Goal: Find specific page/section: Find specific page/section

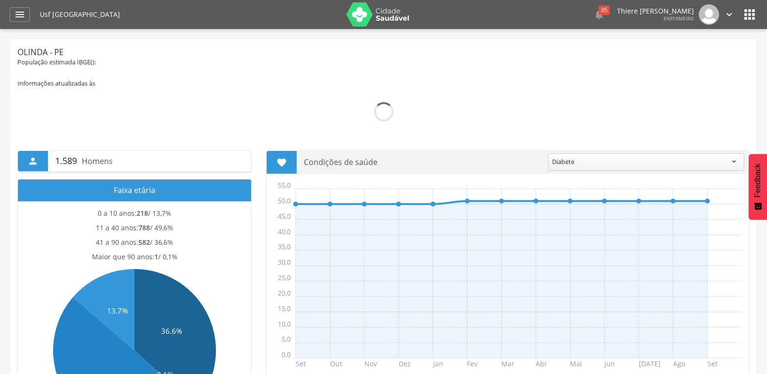
click at [18, 22] on div " Dashboard Supervisão Produtividade Mapa da Cidade App desatualizado Última si…" at bounding box center [383, 14] width 747 height 29
click at [21, 10] on icon "" at bounding box center [20, 15] width 12 height 12
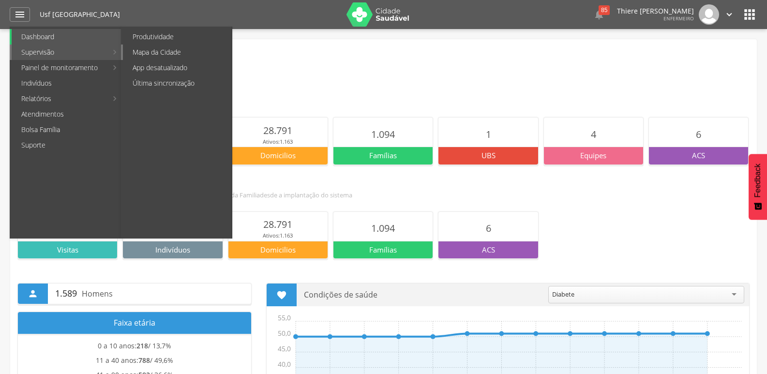
click at [156, 52] on link "Mapa da Cidade" at bounding box center [177, 52] width 109 height 15
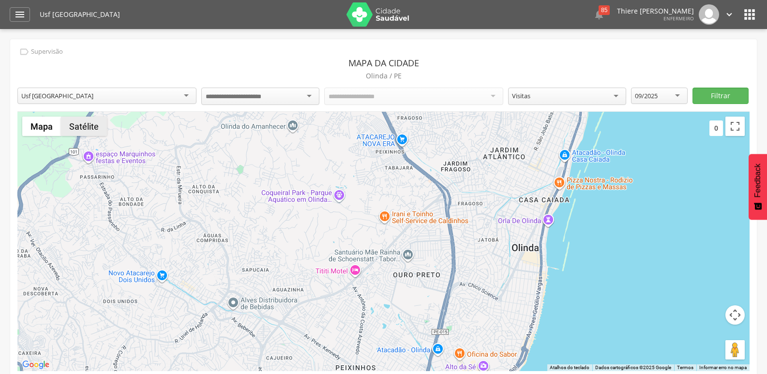
click at [103, 133] on button "Satélite" at bounding box center [84, 126] width 46 height 19
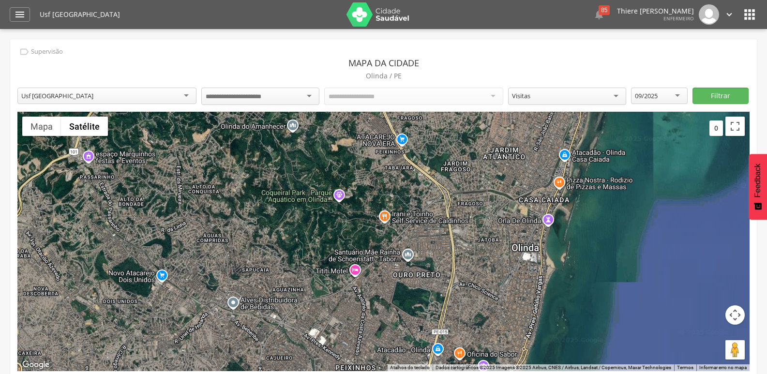
click at [211, 94] on input "select-one" at bounding box center [242, 96] width 72 height 9
click at [704, 97] on button "Filtrar" at bounding box center [720, 96] width 57 height 16
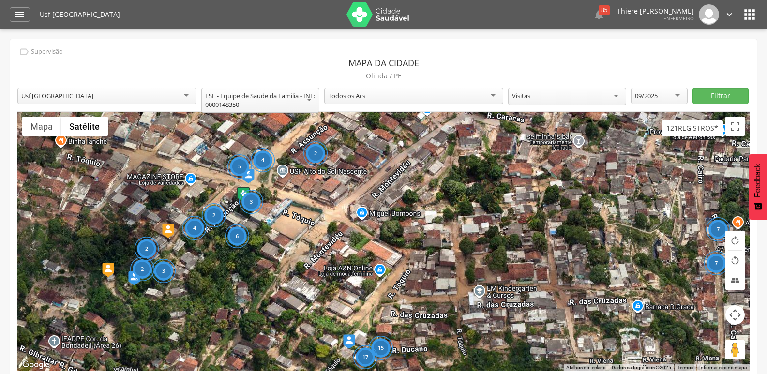
drag, startPoint x: 386, startPoint y: 178, endPoint x: 340, endPoint y: 221, distance: 63.0
click at [340, 221] on div "15 17 4 3 5 6 2 2 2 3 4 2 7 7" at bounding box center [383, 241] width 732 height 259
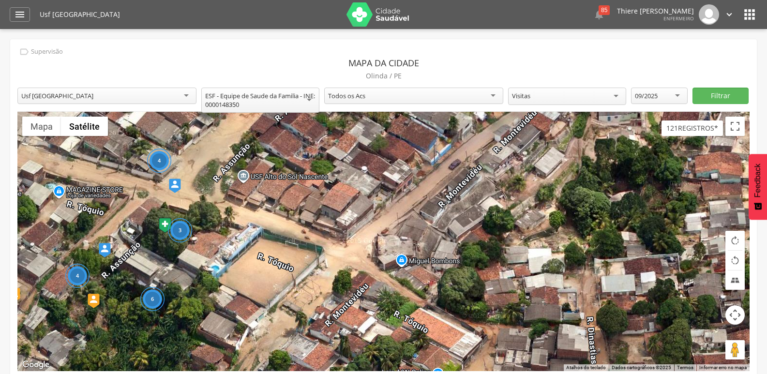
drag, startPoint x: 292, startPoint y: 201, endPoint x: 322, endPoint y: 282, distance: 86.0
click at [322, 282] on div "3 4 6 4" at bounding box center [383, 241] width 732 height 259
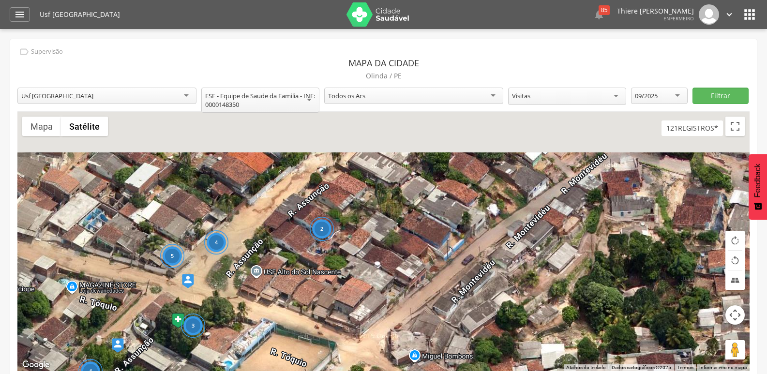
drag, startPoint x: 294, startPoint y: 176, endPoint x: 293, endPoint y: 257, distance: 81.3
click at [293, 257] on div "3 5 6 4 4 2" at bounding box center [383, 241] width 732 height 259
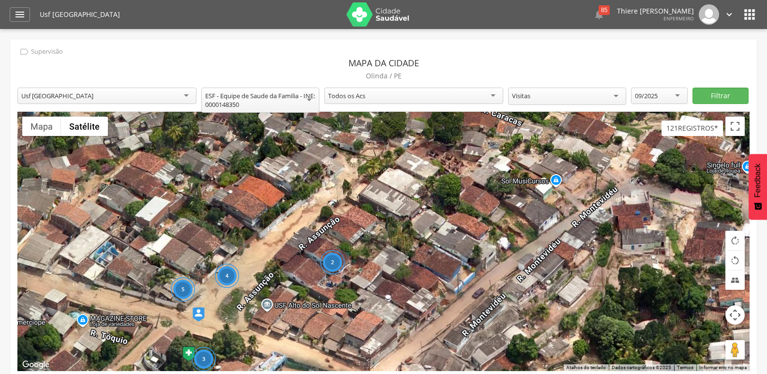
drag, startPoint x: 422, startPoint y: 255, endPoint x: 433, endPoint y: 224, distance: 33.0
click at [433, 224] on div "3 5 6 4 4 2" at bounding box center [383, 241] width 732 height 259
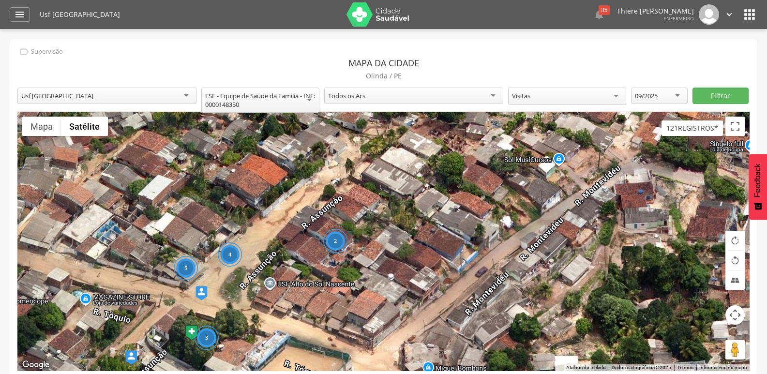
drag, startPoint x: 498, startPoint y: 302, endPoint x: 505, endPoint y: 224, distance: 78.2
click at [505, 224] on div "3 5 6 4 4 2" at bounding box center [383, 241] width 732 height 259
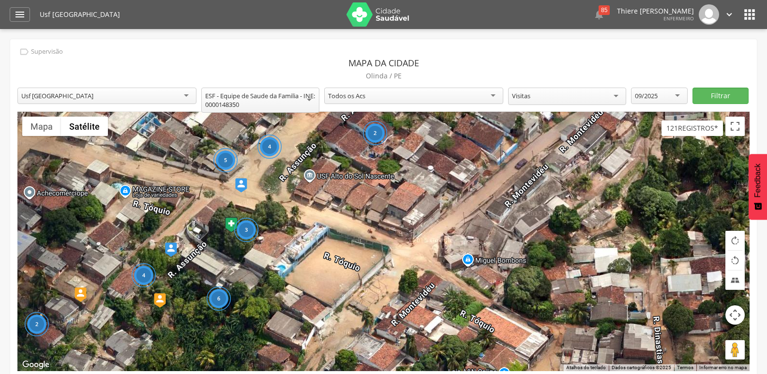
drag, startPoint x: 440, startPoint y: 305, endPoint x: 478, endPoint y: 247, distance: 68.8
click at [478, 247] on div "3 5 6 4 4 2 2" at bounding box center [383, 241] width 732 height 259
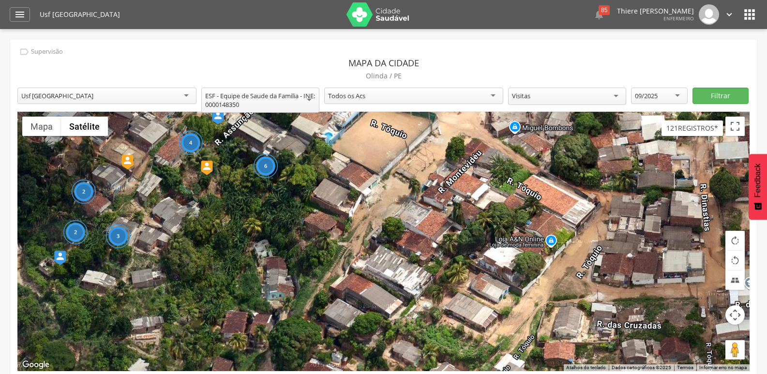
drag, startPoint x: 377, startPoint y: 318, endPoint x: 387, endPoint y: 233, distance: 85.7
click at [387, 233] on div "3 5 6 4 4 2 2 3 2" at bounding box center [383, 241] width 732 height 259
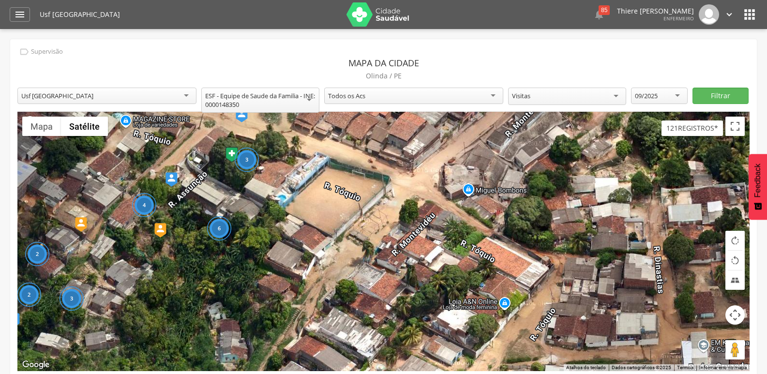
drag, startPoint x: 352, startPoint y: 262, endPoint x: 313, endPoint y: 329, distance: 77.4
click at [312, 330] on div "3 5 6 4 4 2 2 3 2" at bounding box center [383, 241] width 732 height 259
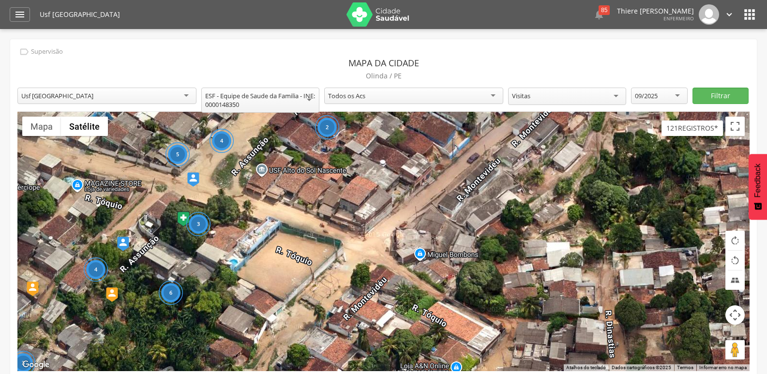
drag, startPoint x: 451, startPoint y: 169, endPoint x: 438, endPoint y: 186, distance: 21.4
click at [438, 186] on div "3 5 6 4 4 2 2 3 2" at bounding box center [383, 241] width 732 height 259
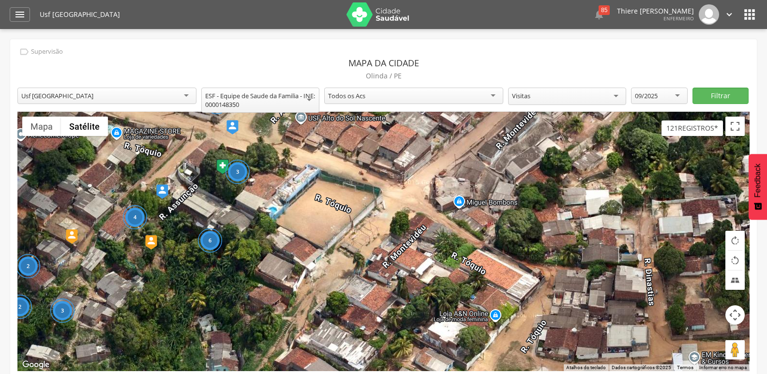
drag, startPoint x: 288, startPoint y: 329, endPoint x: 347, endPoint y: 256, distance: 93.2
click at [347, 256] on div "3 5 6 4 4 2 2 3 2" at bounding box center [383, 241] width 732 height 259
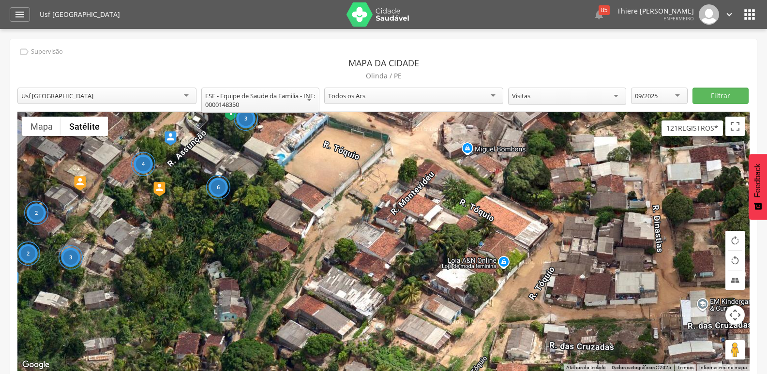
drag, startPoint x: 320, startPoint y: 298, endPoint x: 332, endPoint y: 241, distance: 58.3
click at [332, 241] on div "3 5 6 4 4 2 2 3 2" at bounding box center [383, 241] width 732 height 259
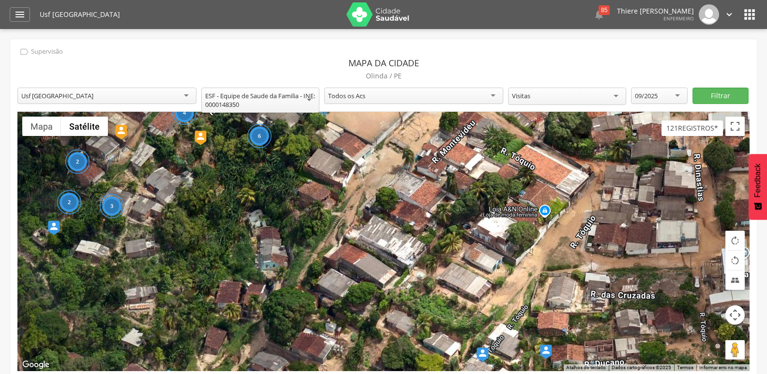
drag, startPoint x: 299, startPoint y: 277, endPoint x: 332, endPoint y: 232, distance: 55.7
click at [332, 232] on div "3 5 6 4 4 2 2 3 2" at bounding box center [383, 241] width 732 height 259
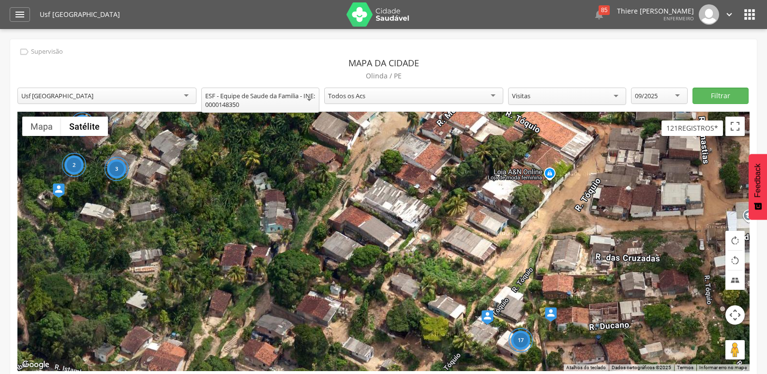
drag, startPoint x: 303, startPoint y: 279, endPoint x: 308, endPoint y: 239, distance: 40.0
click at [308, 239] on div "3 5 6 4 4 2 2 3 2 17" at bounding box center [383, 241] width 732 height 259
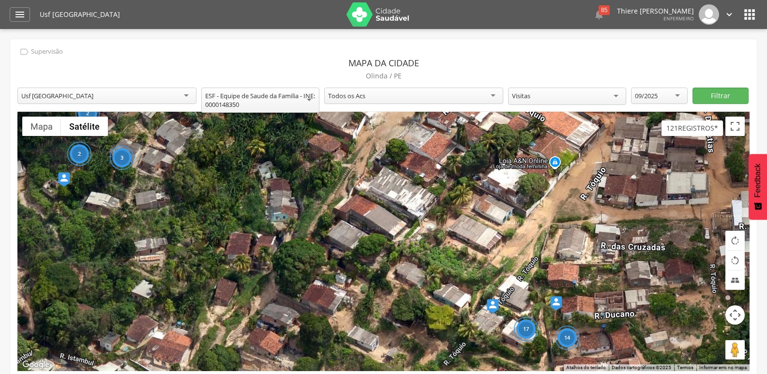
drag, startPoint x: 283, startPoint y: 254, endPoint x: 292, endPoint y: 235, distance: 21.7
click at [290, 239] on div "3 5 6 4 4 2 2 3 2 17 14" at bounding box center [383, 241] width 732 height 259
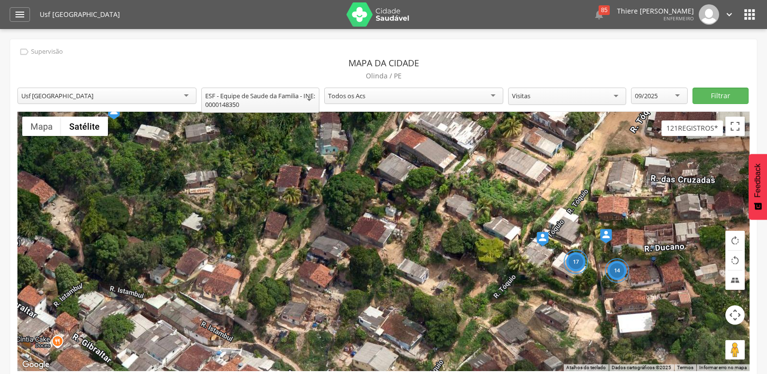
drag, startPoint x: 257, startPoint y: 309, endPoint x: 303, endPoint y: 249, distance: 76.2
click at [303, 249] on div "3 5 6 4 4 2 2 3 2 17 14" at bounding box center [383, 241] width 732 height 259
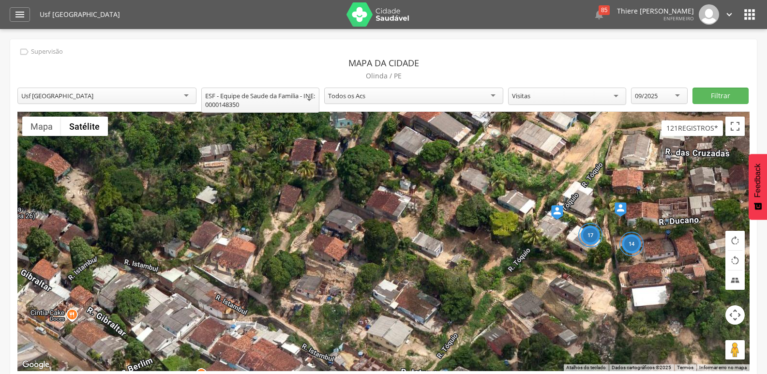
drag, startPoint x: 275, startPoint y: 277, endPoint x: 290, endPoint y: 248, distance: 32.9
click at [290, 248] on div "3 5 6 4 4 2 2 3 2 17 14" at bounding box center [383, 241] width 732 height 259
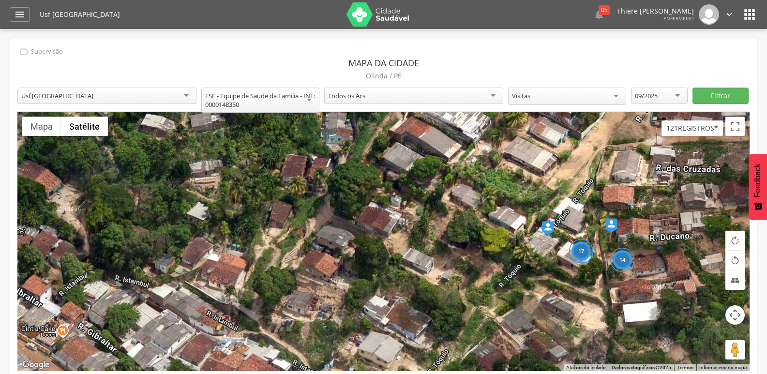
drag, startPoint x: 301, startPoint y: 215, endPoint x: 290, endPoint y: 236, distance: 24.0
click at [290, 236] on div "3 5 6 4 4 2 2 3 2 17 14" at bounding box center [383, 241] width 732 height 259
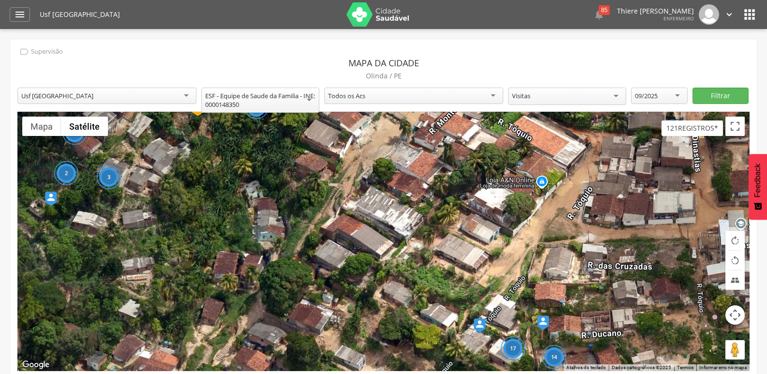
drag, startPoint x: 582, startPoint y: 144, endPoint x: 517, endPoint y: 229, distance: 106.9
click at [512, 254] on div "3 5 6 4 4 2 2 3 2 17 14" at bounding box center [383, 241] width 732 height 259
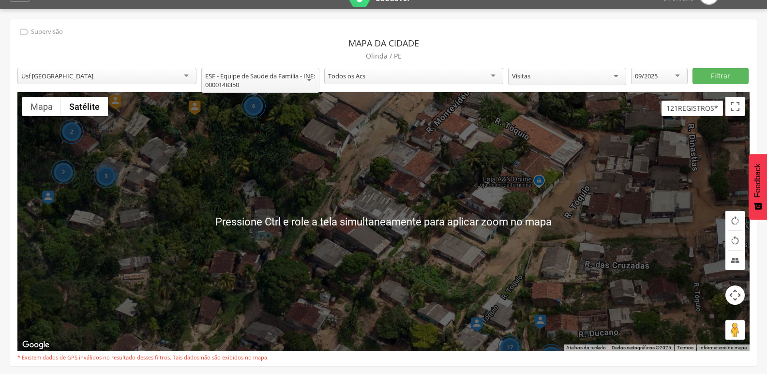
scroll to position [29, 0]
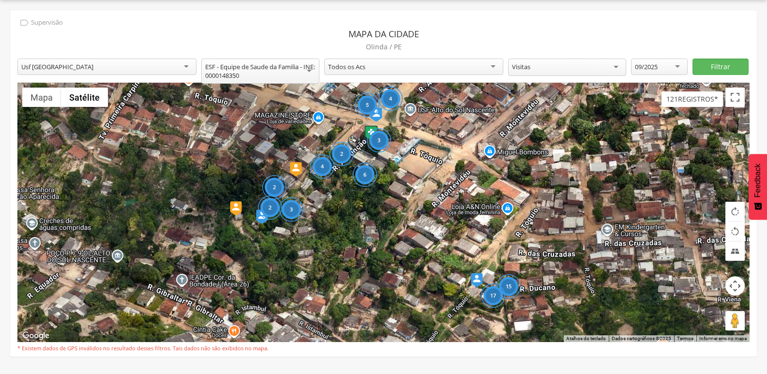
drag, startPoint x: 416, startPoint y: 162, endPoint x: 399, endPoint y: 256, distance: 95.8
click at [399, 256] on div "15 17 4 3 5 6 2 2 3 4 2" at bounding box center [383, 212] width 732 height 259
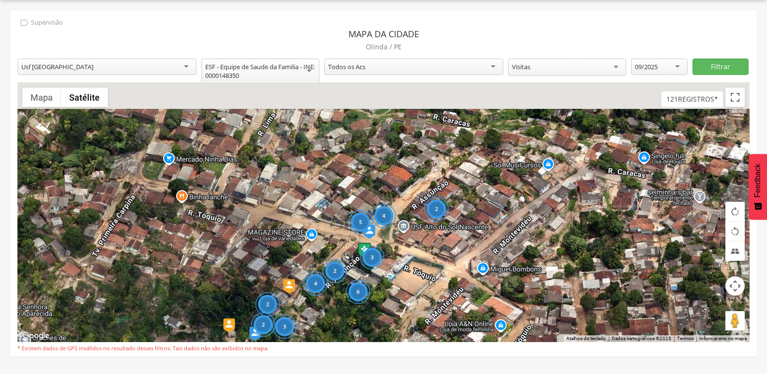
drag, startPoint x: 231, startPoint y: 201, endPoint x: 233, endPoint y: 239, distance: 38.7
click at [233, 239] on div "15 17 4 3 5 6 2 2 3 4 2 2" at bounding box center [383, 212] width 732 height 259
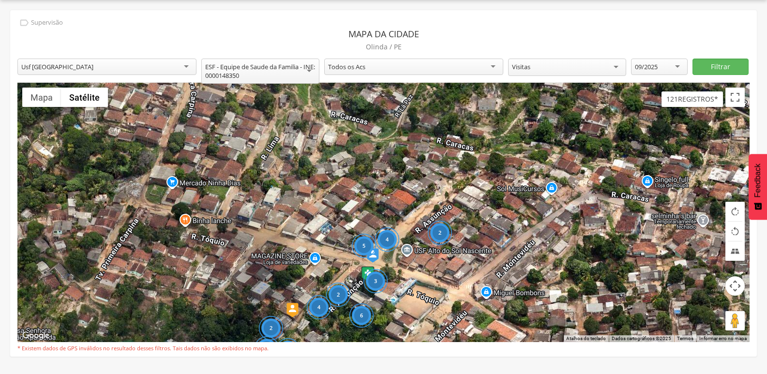
drag, startPoint x: 462, startPoint y: 262, endPoint x: 433, endPoint y: 349, distance: 92.3
click at [433, 349] on div "**********" at bounding box center [383, 183] width 746 height 346
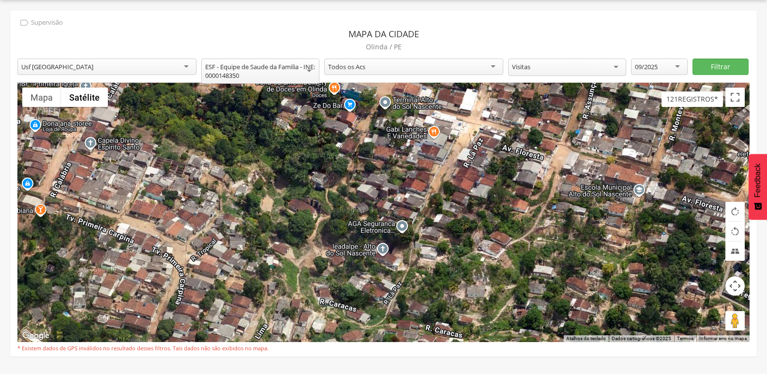
drag, startPoint x: 175, startPoint y: 225, endPoint x: 241, endPoint y: 239, distance: 67.6
click at [239, 236] on div "15 17 4 3 5 6 2 2 3 4 2 2" at bounding box center [383, 212] width 732 height 259
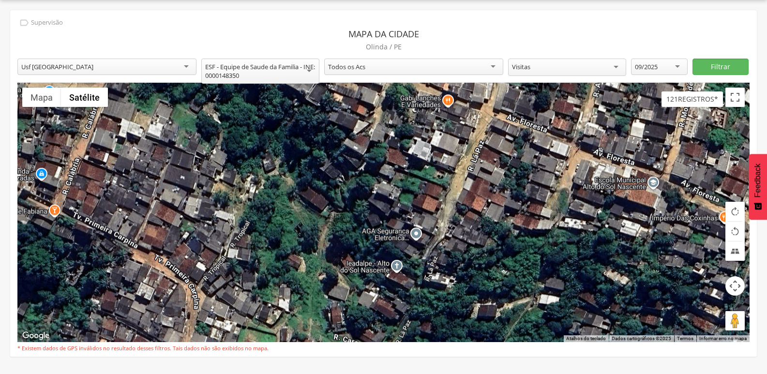
drag, startPoint x: 327, startPoint y: 246, endPoint x: 354, endPoint y: 178, distance: 73.8
click at [354, 178] on div "15 17 4 3 5 6 2 2 3 4 2 2" at bounding box center [383, 212] width 732 height 259
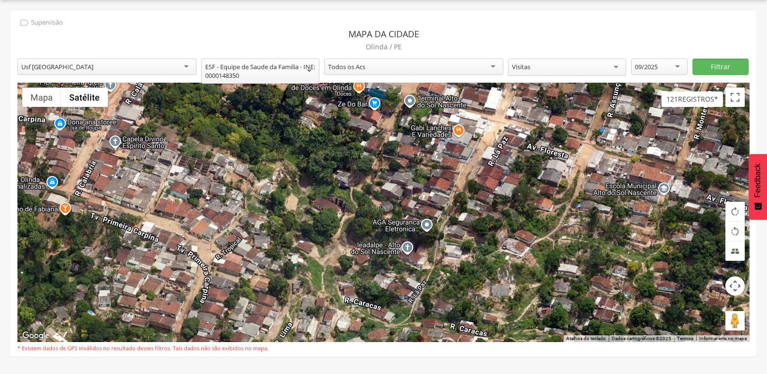
drag, startPoint x: 234, startPoint y: 261, endPoint x: 332, endPoint y: 256, distance: 98.4
click at [332, 256] on div "15 17 4 3 5 6 2 2 3 4 2 2" at bounding box center [383, 212] width 732 height 259
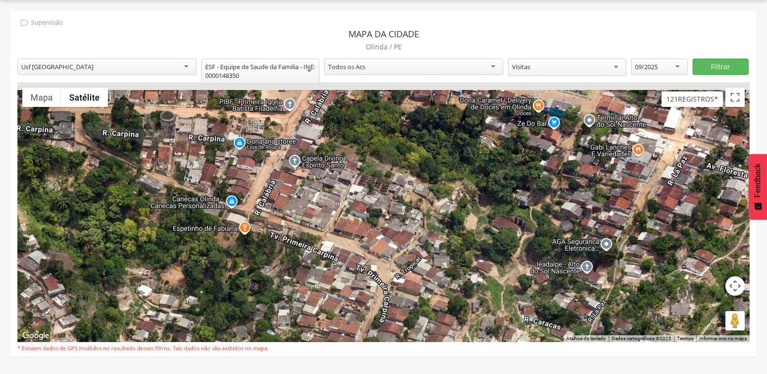
drag, startPoint x: 318, startPoint y: 251, endPoint x: 455, endPoint y: 291, distance: 143.1
click at [455, 291] on div "15 17 4 3 5 6 2 2 3 4 2 2" at bounding box center [383, 212] width 732 height 259
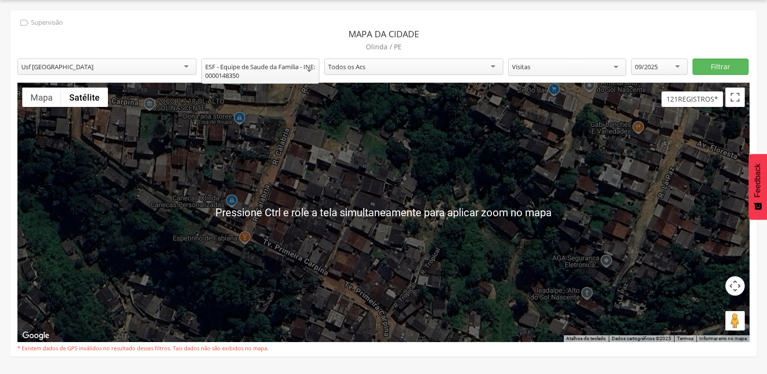
click at [370, 283] on div "15 17 4 3 5 6 2 2 3 4 2 2" at bounding box center [383, 212] width 732 height 259
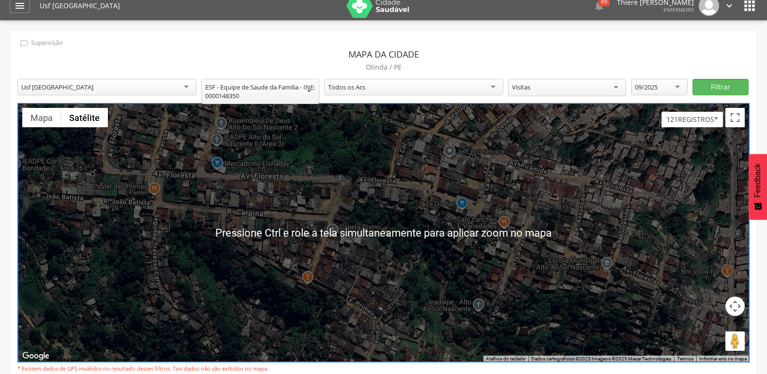
scroll to position [0, 0]
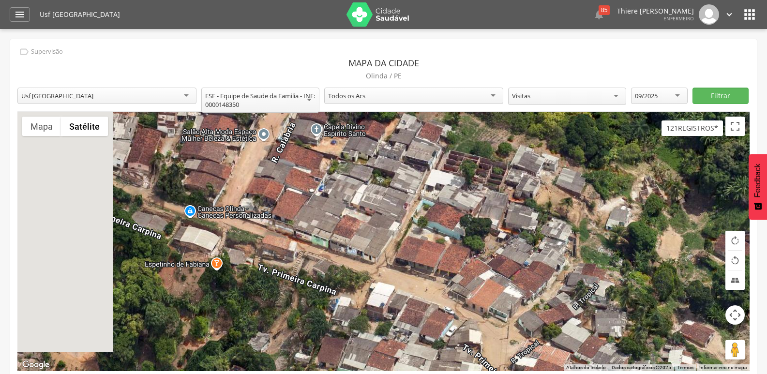
drag, startPoint x: 329, startPoint y: 281, endPoint x: 444, endPoint y: 283, distance: 115.2
click at [444, 283] on div at bounding box center [383, 241] width 732 height 259
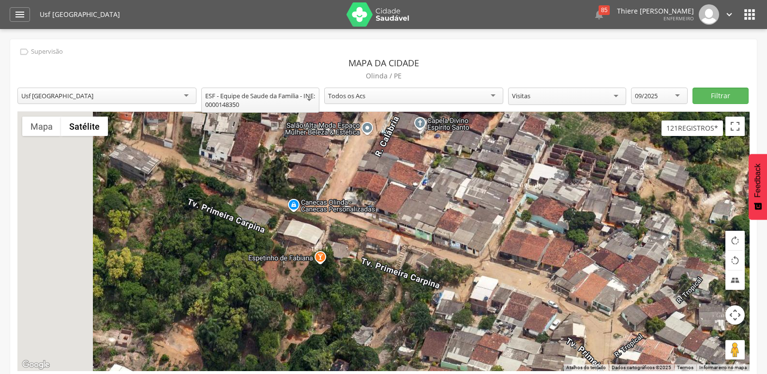
drag, startPoint x: 331, startPoint y: 283, endPoint x: 421, endPoint y: 277, distance: 90.2
click at [421, 277] on div at bounding box center [383, 241] width 732 height 259
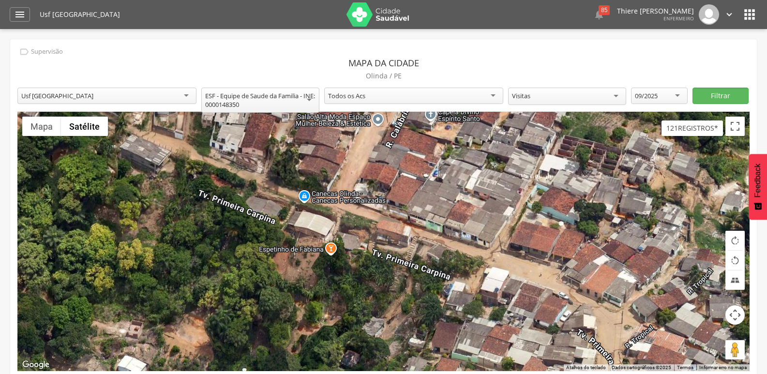
drag, startPoint x: 325, startPoint y: 296, endPoint x: 417, endPoint y: 242, distance: 106.5
click at [411, 243] on div at bounding box center [383, 241] width 732 height 259
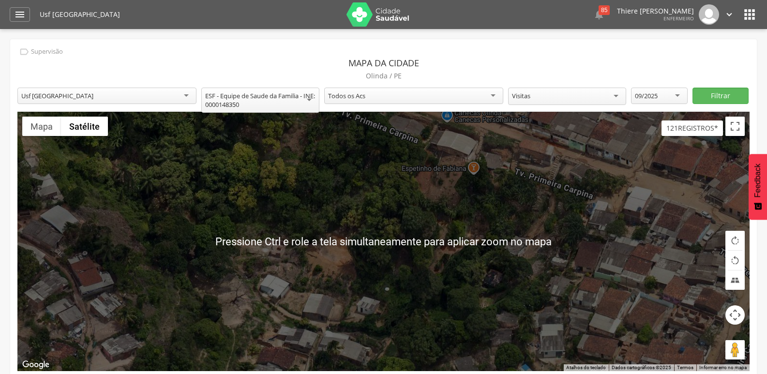
scroll to position [29, 0]
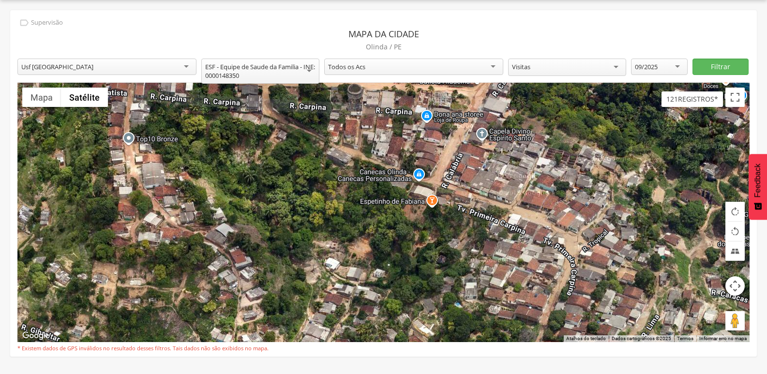
drag, startPoint x: 387, startPoint y: 274, endPoint x: 403, endPoint y: 254, distance: 26.1
click at [403, 254] on div at bounding box center [383, 212] width 732 height 259
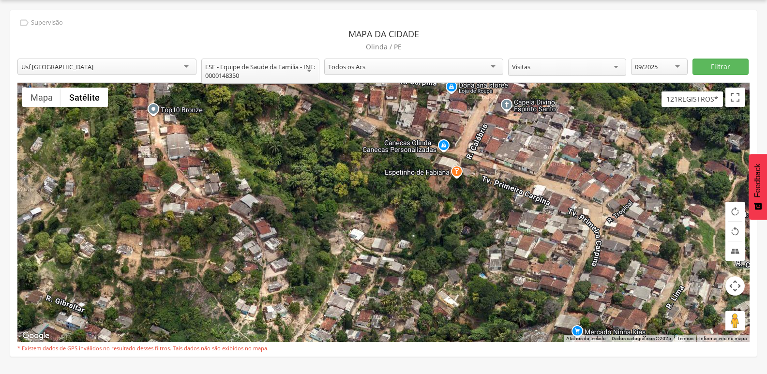
drag, startPoint x: 395, startPoint y: 246, endPoint x: 396, endPoint y: 275, distance: 29.5
click at [396, 275] on div at bounding box center [383, 212] width 732 height 259
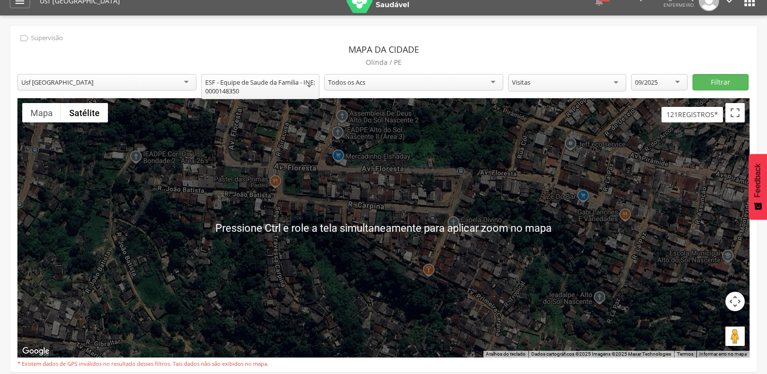
scroll to position [0, 0]
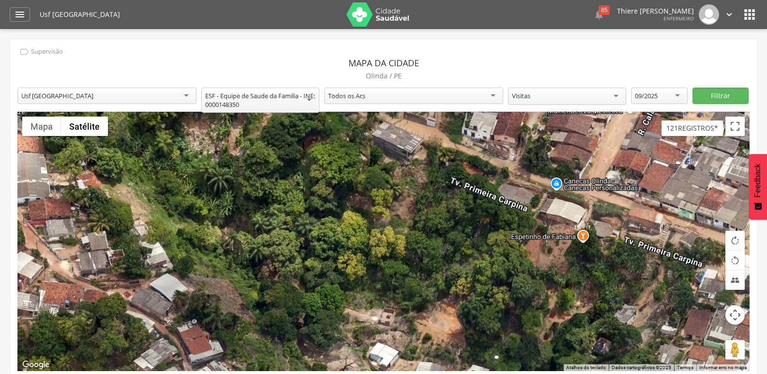
drag, startPoint x: 367, startPoint y: 310, endPoint x: 418, endPoint y: 261, distance: 70.1
click at [417, 262] on div at bounding box center [383, 241] width 732 height 259
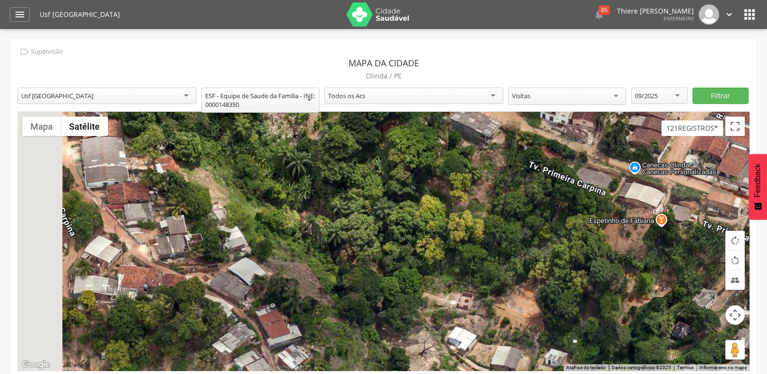
drag, startPoint x: 65, startPoint y: 196, endPoint x: 154, endPoint y: 183, distance: 90.0
click at [140, 189] on div at bounding box center [383, 241] width 732 height 259
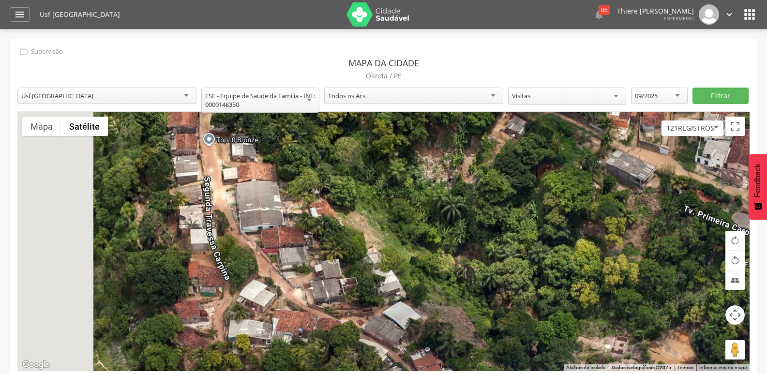
drag, startPoint x: 197, startPoint y: 218, endPoint x: 259, endPoint y: 261, distance: 75.4
click at [259, 261] on div at bounding box center [383, 241] width 732 height 259
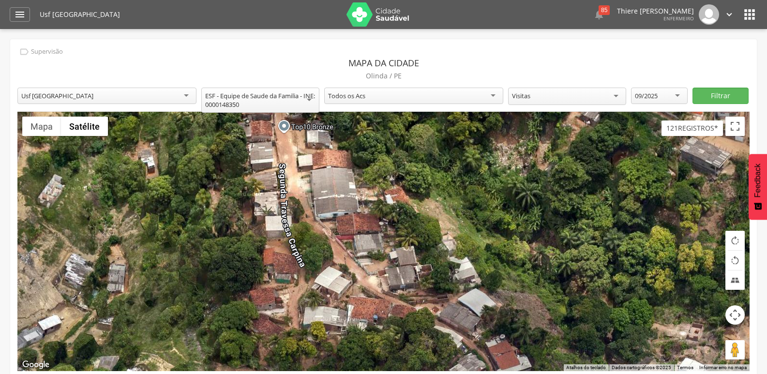
drag, startPoint x: 314, startPoint y: 229, endPoint x: 388, endPoint y: 215, distance: 75.8
click at [388, 215] on div at bounding box center [383, 241] width 732 height 259
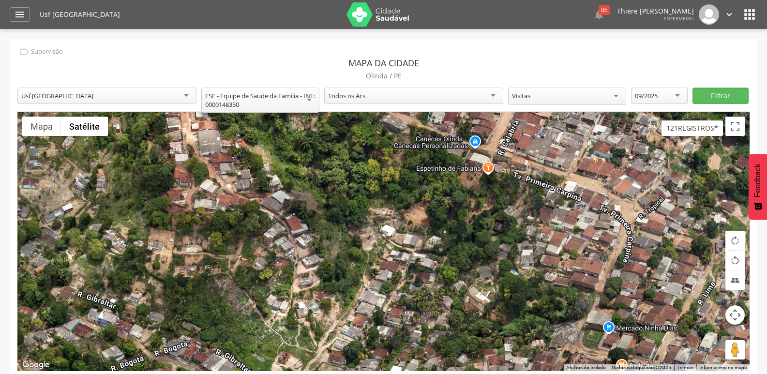
drag, startPoint x: 499, startPoint y: 261, endPoint x: 321, endPoint y: 201, distance: 188.0
click at [321, 201] on div at bounding box center [383, 241] width 732 height 259
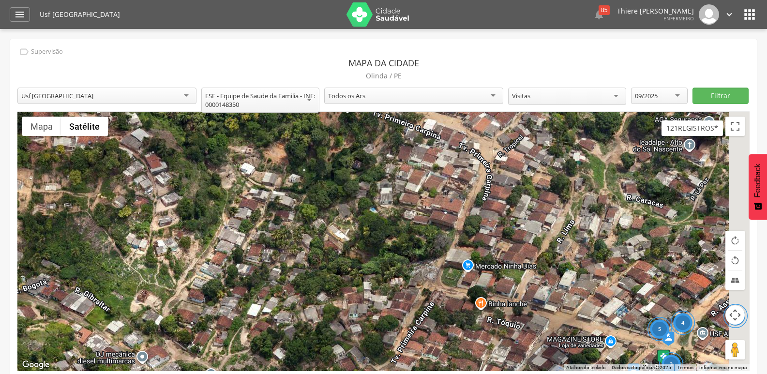
drag, startPoint x: 455, startPoint y: 205, endPoint x: 391, endPoint y: 203, distance: 64.4
click at [391, 203] on div "4 3 5 2" at bounding box center [383, 241] width 732 height 259
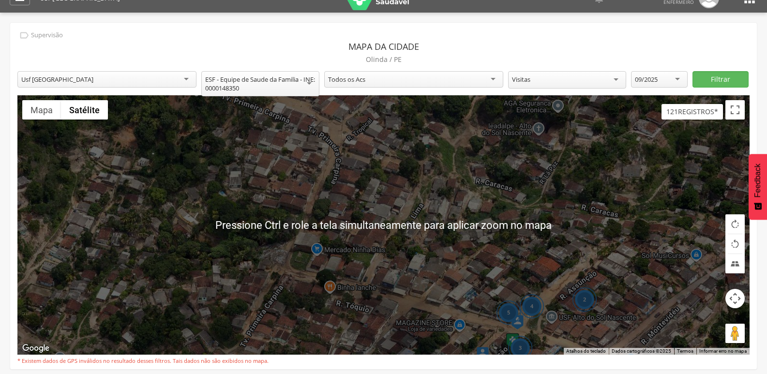
scroll to position [29, 0]
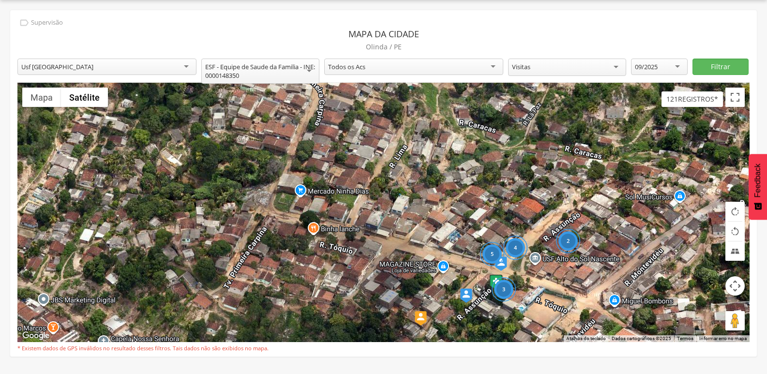
drag, startPoint x: 460, startPoint y: 245, endPoint x: 441, endPoint y: 194, distance: 54.2
click at [440, 194] on div "4 3 5 2" at bounding box center [383, 212] width 732 height 259
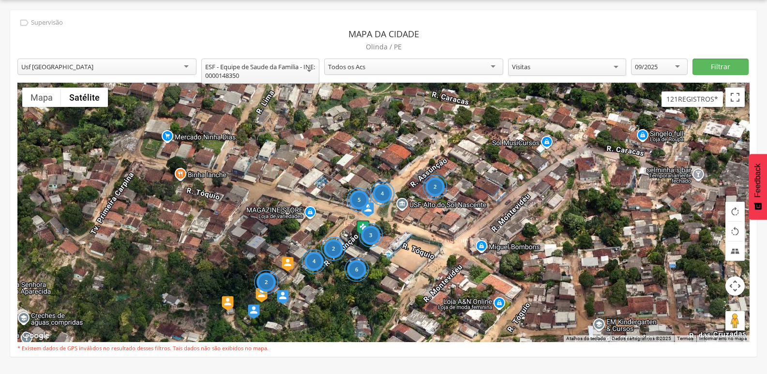
drag, startPoint x: 589, startPoint y: 258, endPoint x: 431, endPoint y: 197, distance: 170.0
click at [438, 201] on div "4 3 5 2 2 6 2 4" at bounding box center [383, 212] width 732 height 259
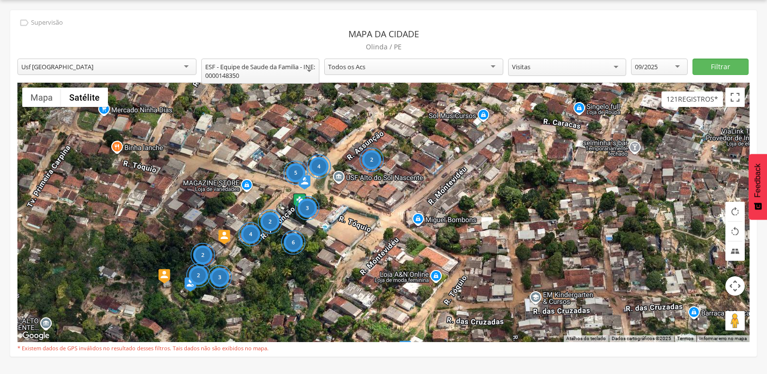
drag, startPoint x: 495, startPoint y: 222, endPoint x: 456, endPoint y: 207, distance: 42.0
click at [456, 207] on div "4 3 5 2 2 6 2 3 4 2" at bounding box center [383, 212] width 732 height 259
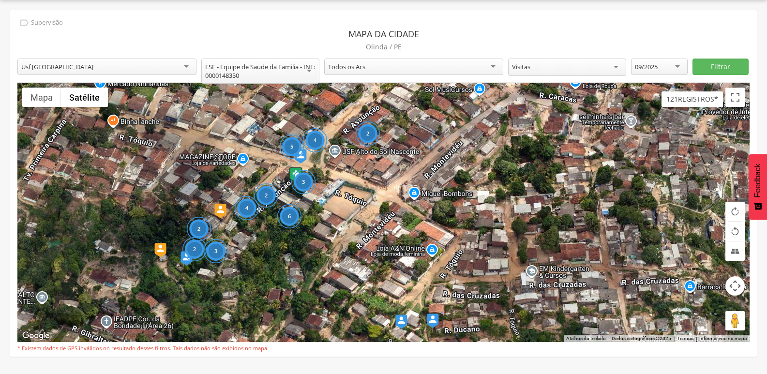
drag, startPoint x: 421, startPoint y: 189, endPoint x: 416, endPoint y: 159, distance: 30.5
click at [416, 159] on div "4 3 5 2 2 6 2 3 4 2 4" at bounding box center [383, 212] width 732 height 259
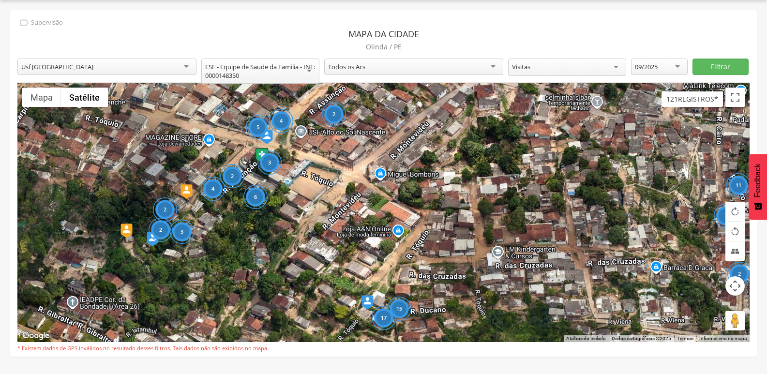
drag, startPoint x: 443, startPoint y: 220, endPoint x: 420, endPoint y: 209, distance: 25.5
click at [420, 209] on div "4 3 5 2 2 6 2 3 4 2 15 7 17 2 11" at bounding box center [383, 212] width 732 height 259
drag, startPoint x: 346, startPoint y: 200, endPoint x: 352, endPoint y: 183, distance: 18.4
click at [353, 189] on div "4 3 5 2 2 6 2 3 4 2 15 7 17 4 11 5 9 2" at bounding box center [383, 212] width 732 height 259
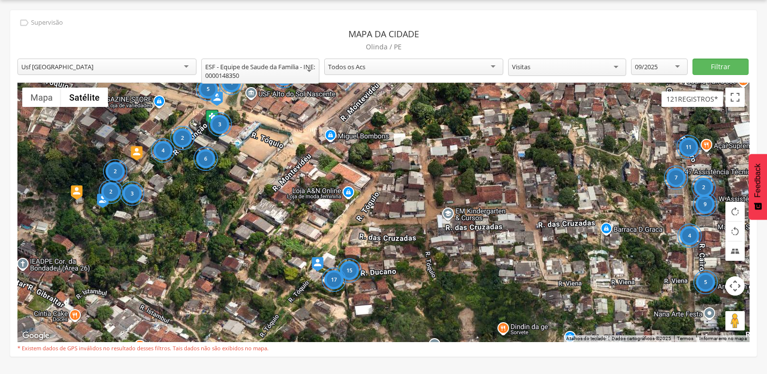
drag, startPoint x: 498, startPoint y: 257, endPoint x: 438, endPoint y: 235, distance: 64.6
click at [438, 235] on div "4 3 5 2 2 6 2 3 4 2 15 7 17 4 11 5 9 2" at bounding box center [383, 212] width 732 height 259
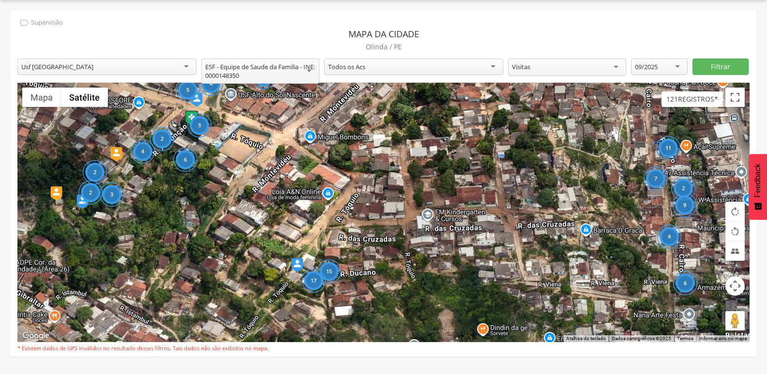
drag, startPoint x: 355, startPoint y: 224, endPoint x: 332, endPoint y: 225, distance: 22.8
click at [332, 225] on div "4 3 5 2 2 6 2 3 4 2 15 7 17 4 11 6 9 2" at bounding box center [383, 212] width 732 height 259
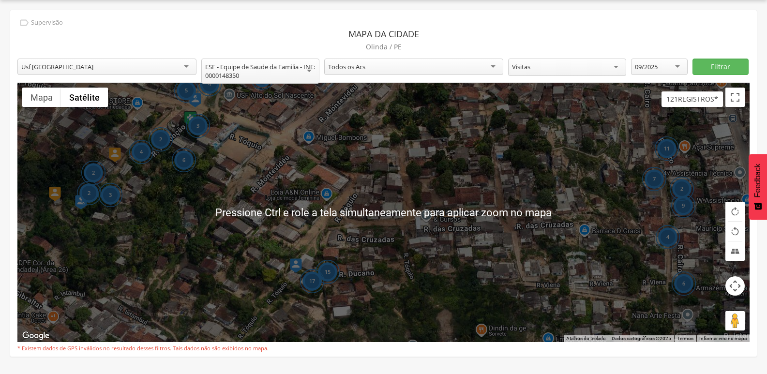
click at [343, 213] on div "4 3 5 2 2 6 2 3 4 2 15 7 17 4 11 6 9 2" at bounding box center [383, 212] width 732 height 259
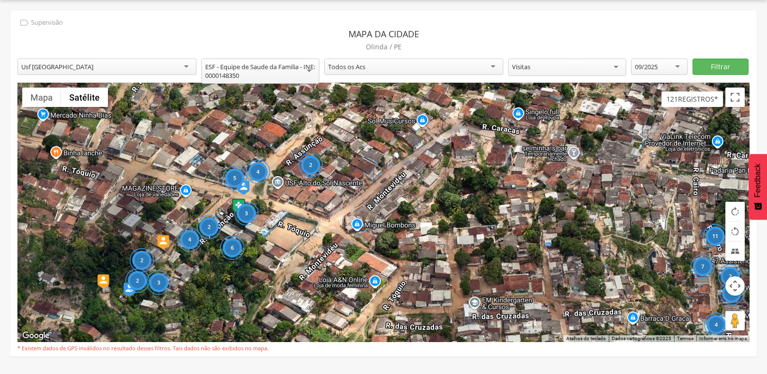
drag, startPoint x: 357, startPoint y: 213, endPoint x: 406, endPoint y: 301, distance: 100.5
click at [406, 301] on div "4 3 5 2 2 6 2 3 4 2 15 7 17 4 11 6 9 2" at bounding box center [383, 212] width 732 height 259
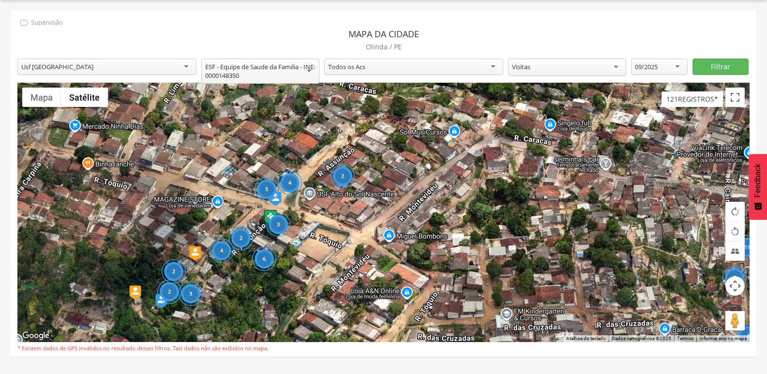
drag, startPoint x: 327, startPoint y: 251, endPoint x: 364, endPoint y: 262, distance: 39.5
click at [364, 262] on div "4 3 5 2 2 6 2 3 4 2 15 7 17 4 11 6 9 2" at bounding box center [383, 212] width 732 height 259
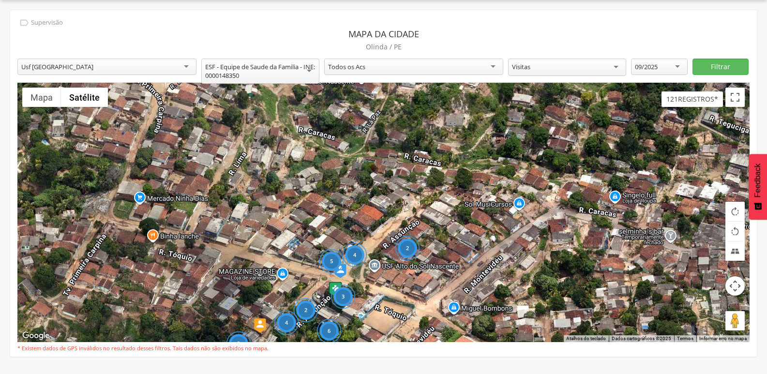
drag, startPoint x: 399, startPoint y: 239, endPoint x: 457, endPoint y: 308, distance: 89.9
click at [457, 308] on div "4 3 5 2 2 6 2 3 4 2 15 7 17 4 11 6 9 2" at bounding box center [383, 212] width 732 height 259
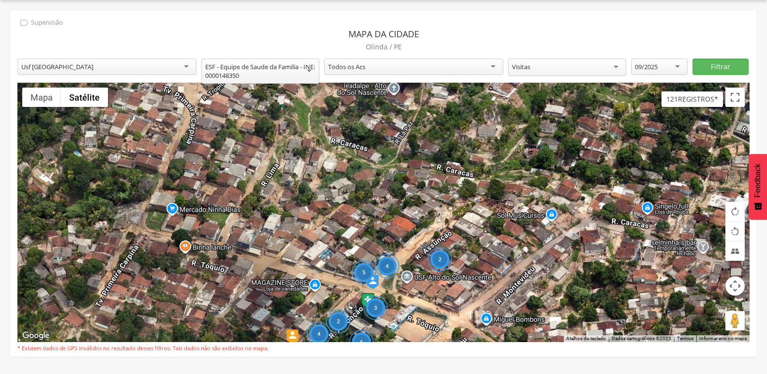
drag, startPoint x: 326, startPoint y: 224, endPoint x: 352, endPoint y: 233, distance: 27.5
click at [352, 233] on div "4 3 5 2 2 6 2 3 4 2 15 7 17 4 11 6 9 2" at bounding box center [383, 212] width 732 height 259
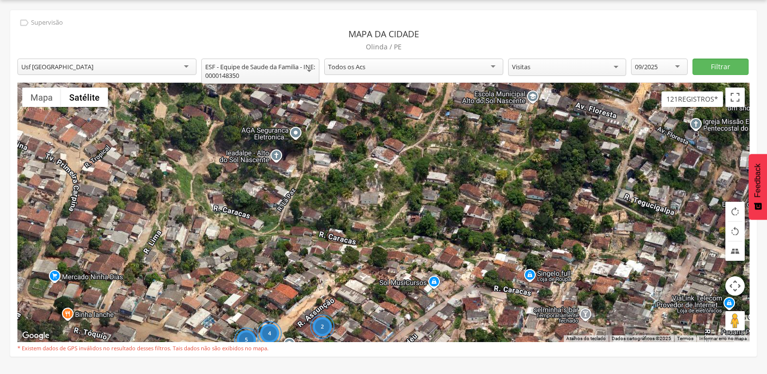
drag, startPoint x: 602, startPoint y: 148, endPoint x: 482, endPoint y: 224, distance: 142.9
click at [482, 224] on div "4 3 5 2 2 6 2 3 4 2 15 7 17 4 11 6 9 2" at bounding box center [383, 212] width 732 height 259
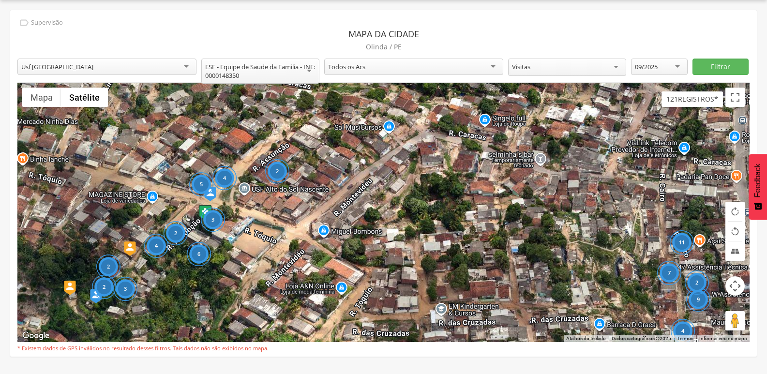
drag, startPoint x: 483, startPoint y: 314, endPoint x: 439, endPoint y: 145, distance: 175.4
click at [439, 145] on div "4 3 5 2 2 6 2 3 4 2 15 7 17 4 11 6 9 2" at bounding box center [383, 212] width 732 height 259
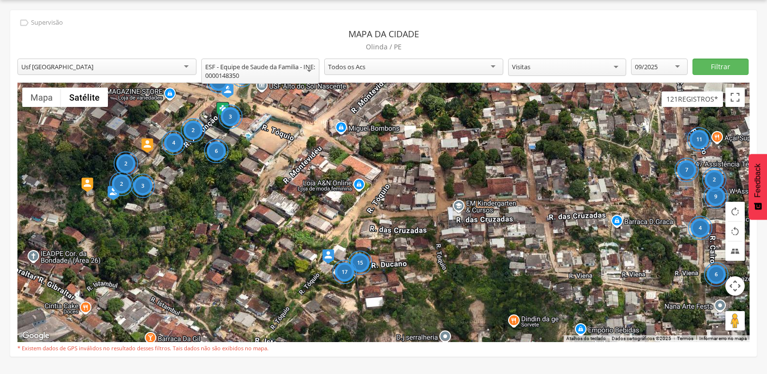
drag, startPoint x: 376, startPoint y: 254, endPoint x: 394, endPoint y: 163, distance: 93.6
click at [394, 163] on div "4 3 5 2 2 6 2 3 4 2 15 7 17 4 11 6 9 2" at bounding box center [383, 212] width 732 height 259
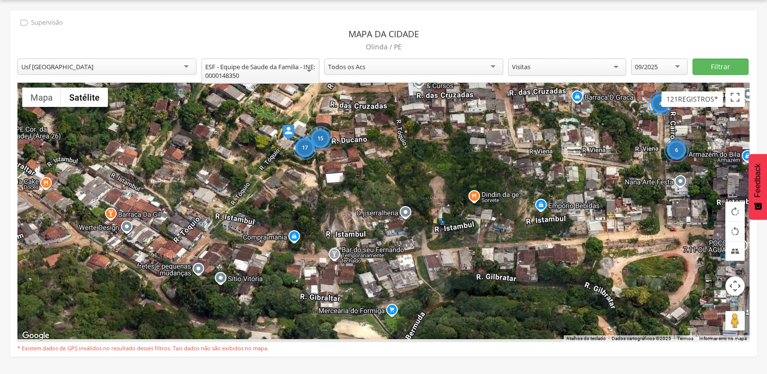
drag, startPoint x: 412, startPoint y: 284, endPoint x: 380, endPoint y: 164, distance: 124.7
click at [380, 164] on div "4 3 5 2 2 6 2 3 4 2 15 7 17 4 11 6 9 2" at bounding box center [383, 212] width 732 height 259
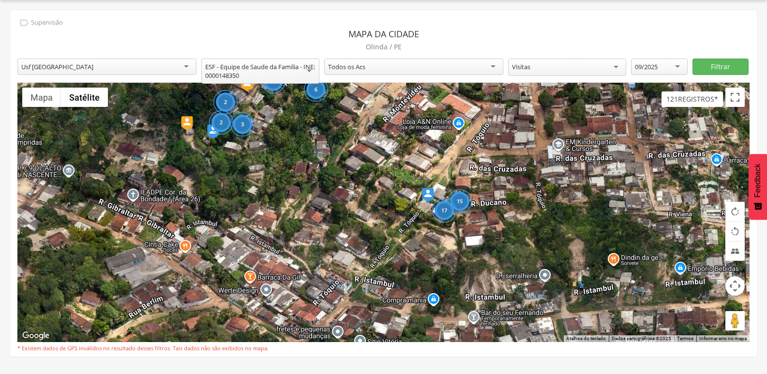
drag, startPoint x: 437, startPoint y: 189, endPoint x: 578, endPoint y: 252, distance: 153.7
click at [578, 252] on div "4 3 5 2 2 6 2 3 4 2 15 7 17 4 11 6 9 2" at bounding box center [383, 212] width 732 height 259
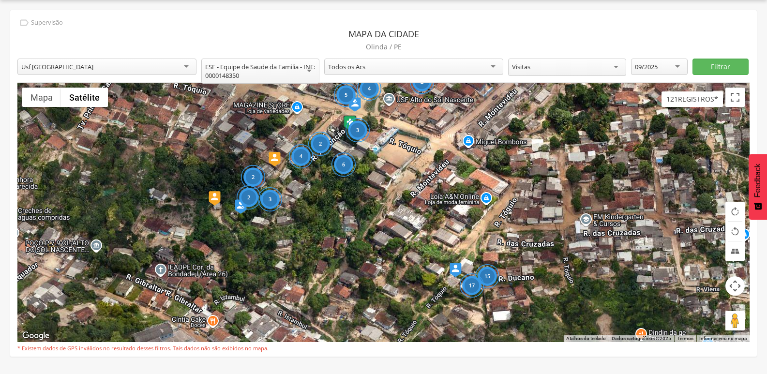
drag, startPoint x: 471, startPoint y: 178, endPoint x: 493, endPoint y: 253, distance: 77.8
click at [493, 253] on div "4 3 5 2 2 6 2 3 4 2 15 7 17 4 11 6 9 2" at bounding box center [383, 212] width 732 height 259
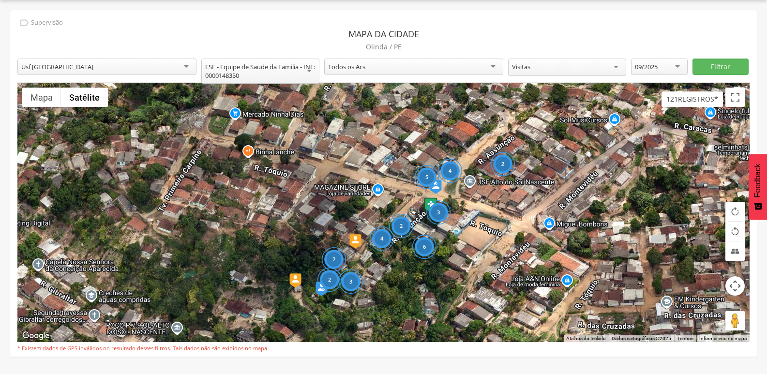
drag, startPoint x: 394, startPoint y: 209, endPoint x: 475, endPoint y: 292, distance: 116.0
click at [475, 292] on div "4 3 5 2 2 6 2 3 4 2 15 7 17 4 11 6 9 2" at bounding box center [383, 212] width 732 height 259
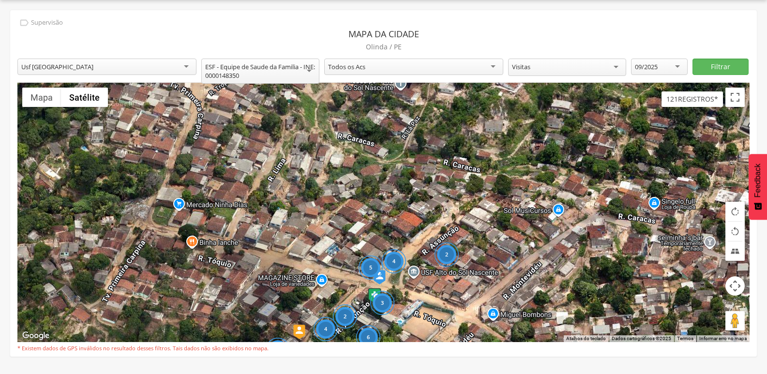
drag, startPoint x: 287, startPoint y: 147, endPoint x: 225, endPoint y: 240, distance: 111.8
click at [225, 240] on div "4 3 5 2 2 6 2 3 4 2 15 7 17 4 11 6 9 2" at bounding box center [383, 212] width 732 height 259
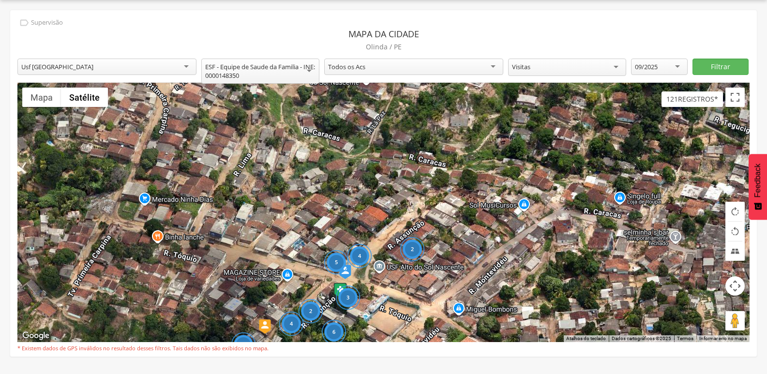
drag, startPoint x: 238, startPoint y: 176, endPoint x: 275, endPoint y: 195, distance: 42.2
click at [219, 177] on div "4 3 5 2 2 6 2 3 4 2 15 7 17 4 11 6 9 2" at bounding box center [383, 212] width 732 height 259
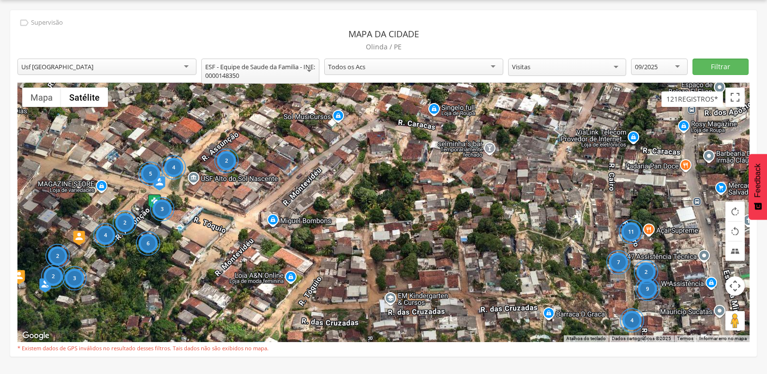
drag, startPoint x: 532, startPoint y: 255, endPoint x: 284, endPoint y: 157, distance: 266.5
click at [284, 157] on div "4 3 5 2 2 6 2 3 4 2 15 7 17 4 11 6 9 2" at bounding box center [383, 212] width 732 height 259
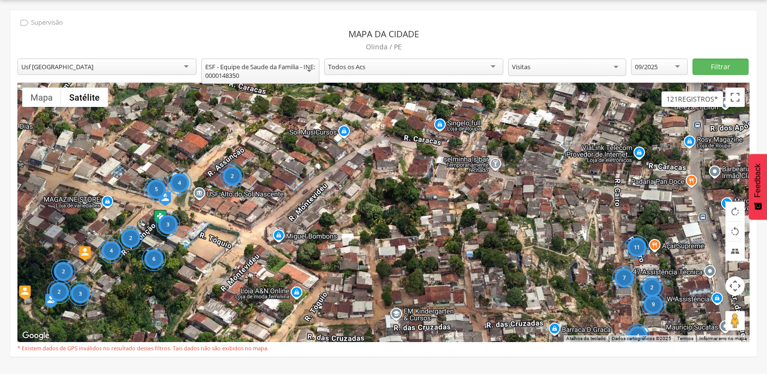
click at [203, 191] on div "4 3 5 2 2 6 2 3 4 2 15 7 17 4 11 6 9 2" at bounding box center [383, 212] width 732 height 259
click at [193, 194] on div "4 3 5 2 2 6 2 3 4 2 15 7 17 4 11 6 9 2" at bounding box center [383, 212] width 732 height 259
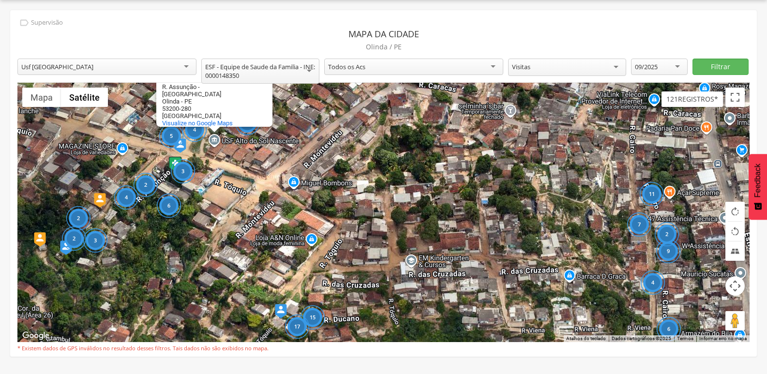
drag, startPoint x: 231, startPoint y: 217, endPoint x: 251, endPoint y: 158, distance: 62.3
click at [251, 158] on div "4 3 5 2 2 6 2 3 4 2 15 7 17 4 11 6 9 2 USF Alto do Sol Nascente USF Alto do Sol…" at bounding box center [383, 212] width 732 height 259
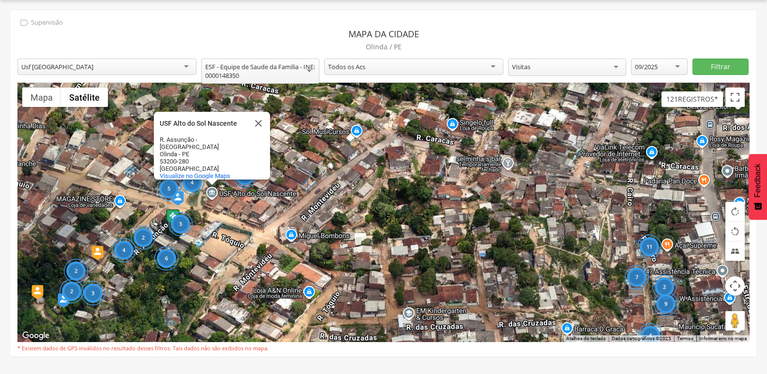
drag, startPoint x: 251, startPoint y: 158, endPoint x: 248, endPoint y: 212, distance: 54.7
click at [248, 212] on div "4 3 5 2 2 6 2 3 4 2 15 7 17 4 11 6 9 2 USF Alto do Sol Nascente USF Alto do Sol…" at bounding box center [383, 212] width 732 height 259
click at [368, 156] on div "4 3 5 2 2 6 2 3 4 2 15 7 17 4 11 6 9 2 USF Alto do Sol Nascente USF Alto do Sol…" at bounding box center [383, 212] width 732 height 259
click at [257, 124] on button "Fechar" at bounding box center [258, 123] width 23 height 23
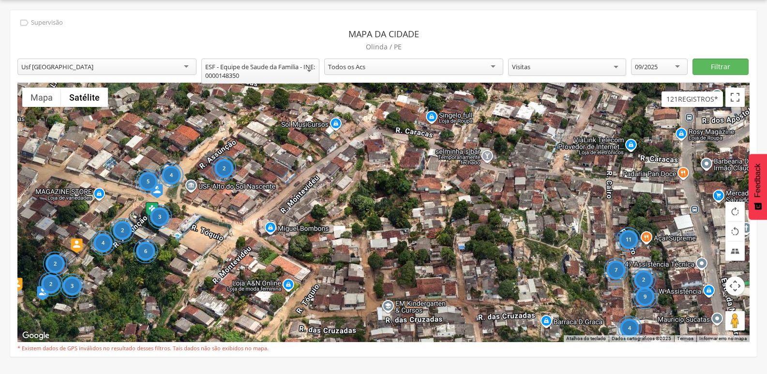
drag, startPoint x: 474, startPoint y: 216, endPoint x: 451, endPoint y: 208, distance: 23.9
click at [451, 208] on div "4 3 5 2 2 6 2 3 4 2 15 7 17 4 11 6 9 2" at bounding box center [383, 212] width 732 height 259
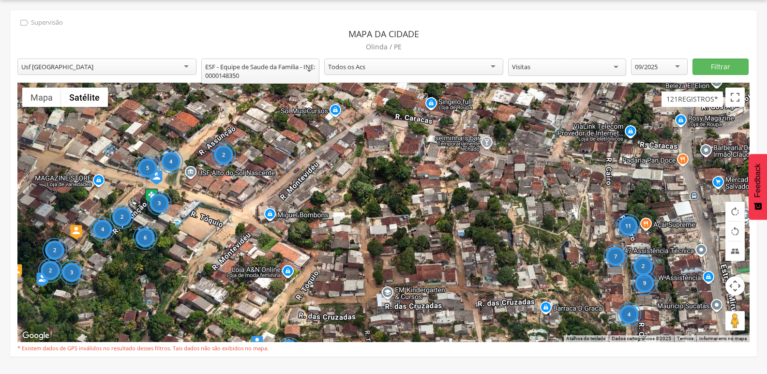
drag, startPoint x: 438, startPoint y: 250, endPoint x: 438, endPoint y: 235, distance: 14.5
click at [438, 235] on div "4 3 5 2 2 6 2 3 4 2 15 7 17 4 11 6 9 2" at bounding box center [383, 212] width 732 height 259
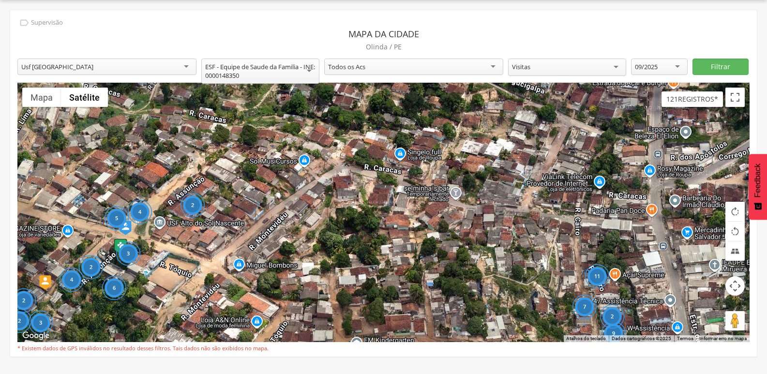
drag, startPoint x: 543, startPoint y: 231, endPoint x: 511, endPoint y: 283, distance: 61.2
click at [511, 283] on div "4 3 5 2 2 6 2 3 4 2 15 7 17 4 11 6 9 2" at bounding box center [383, 212] width 732 height 259
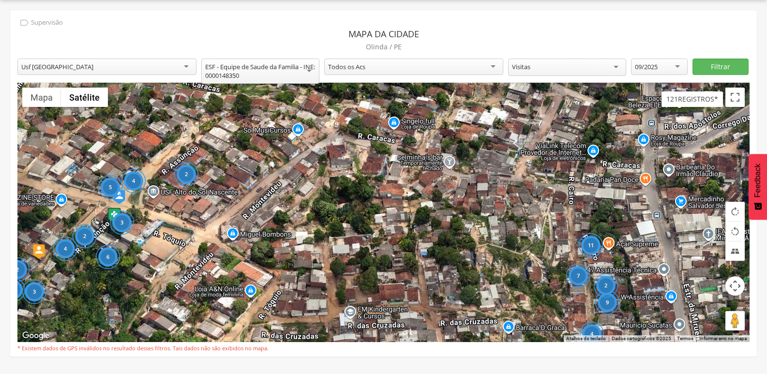
drag, startPoint x: 244, startPoint y: 226, endPoint x: 235, endPoint y: 193, distance: 35.1
click at [235, 193] on div "4 3 5 2 2 6 2 3 4 2 15 7 17 4 11 6 9 2" at bounding box center [383, 212] width 732 height 259
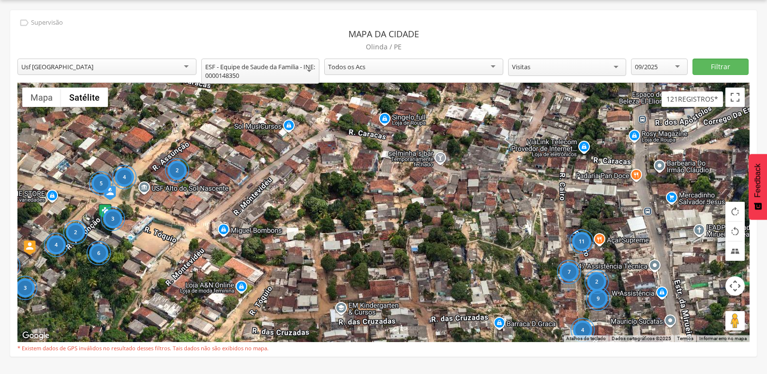
drag, startPoint x: 265, startPoint y: 255, endPoint x: 242, endPoint y: 241, distance: 27.1
click at [242, 241] on div "4 3 5 2 2 6 2 3 4 2 15 7 17 4 11 6 9 2" at bounding box center [383, 212] width 732 height 259
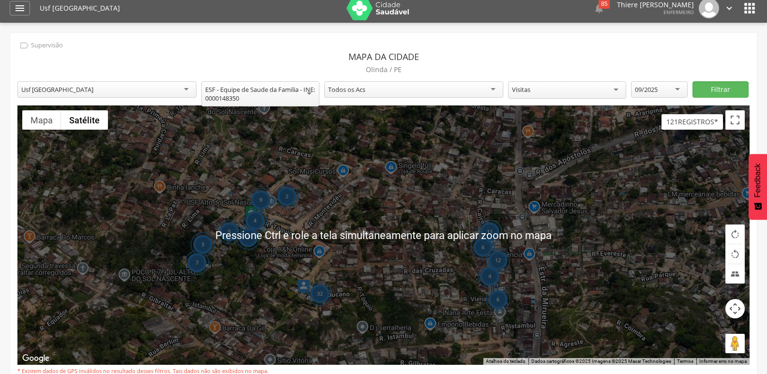
scroll to position [0, 0]
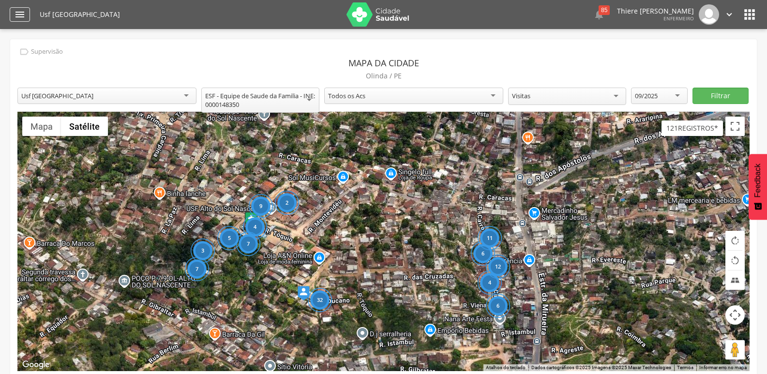
click at [15, 8] on div "" at bounding box center [20, 14] width 20 height 15
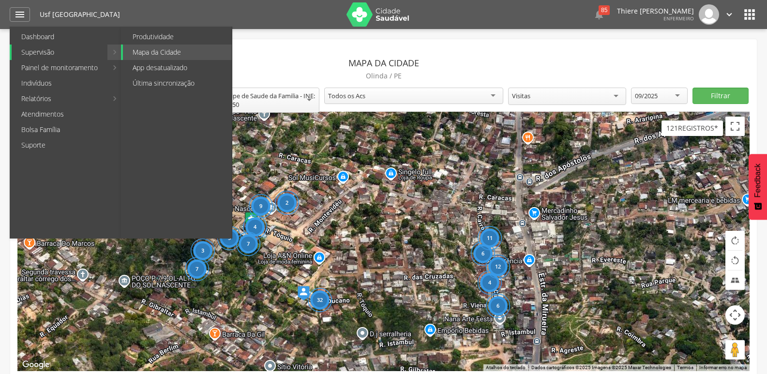
click at [59, 47] on link "Supervisão" at bounding box center [60, 52] width 96 height 15
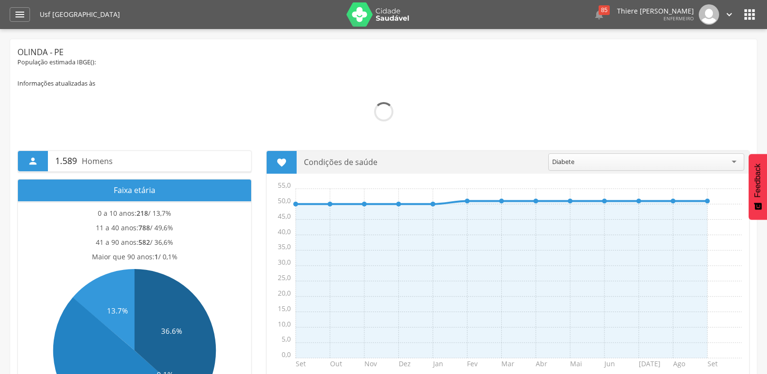
click at [760, 15] on header " Dashboard Supervisão Produtividade Mapa da Cidade App desatualizado Última si…" at bounding box center [383, 14] width 767 height 29
click at [750, 18] on icon "" at bounding box center [749, 14] width 15 height 15
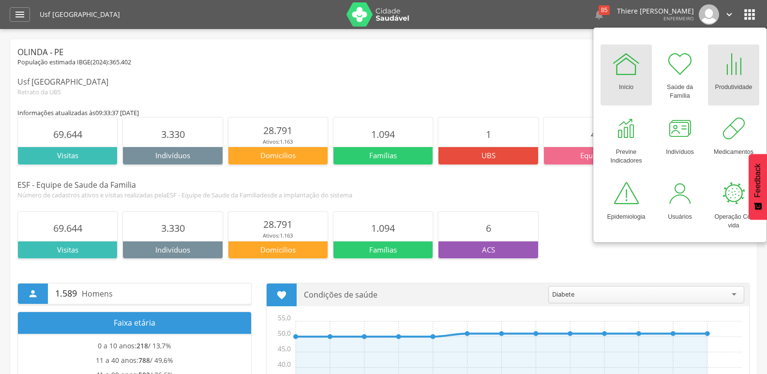
click at [744, 54] on div at bounding box center [733, 63] width 29 height 29
